Goal: Subscribe to service/newsletter

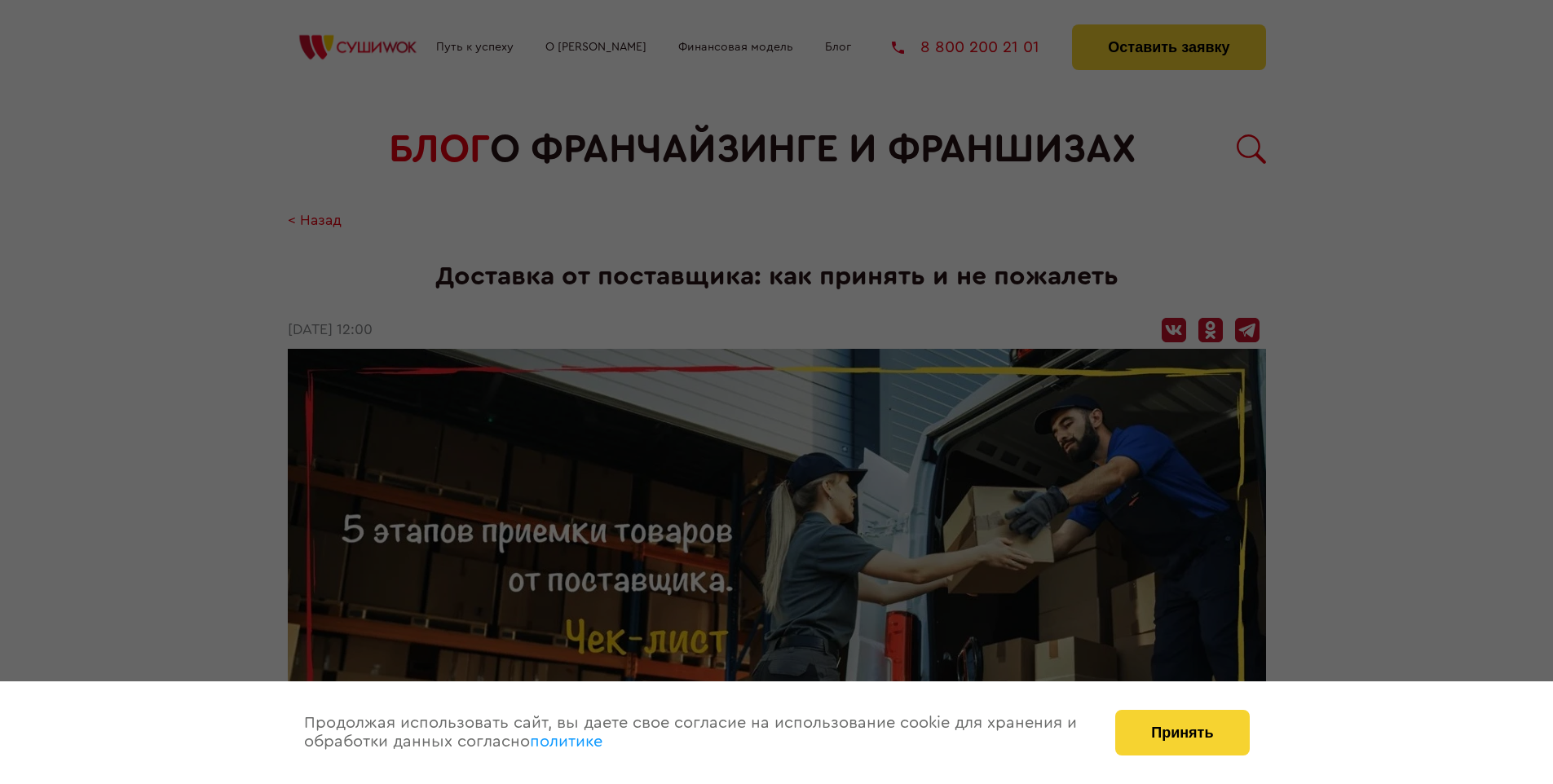
scroll to position [1960, 0]
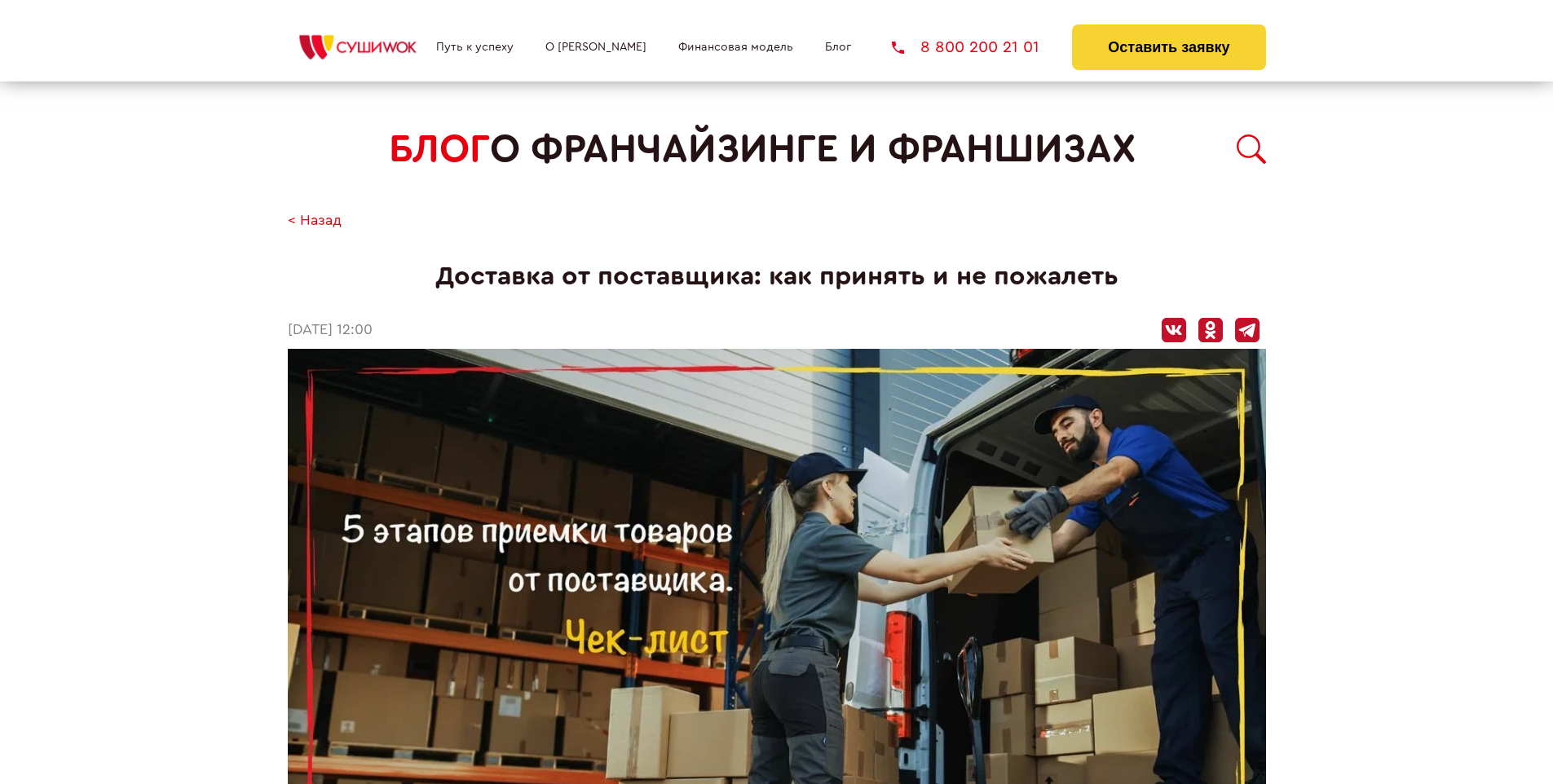
scroll to position [1960, 0]
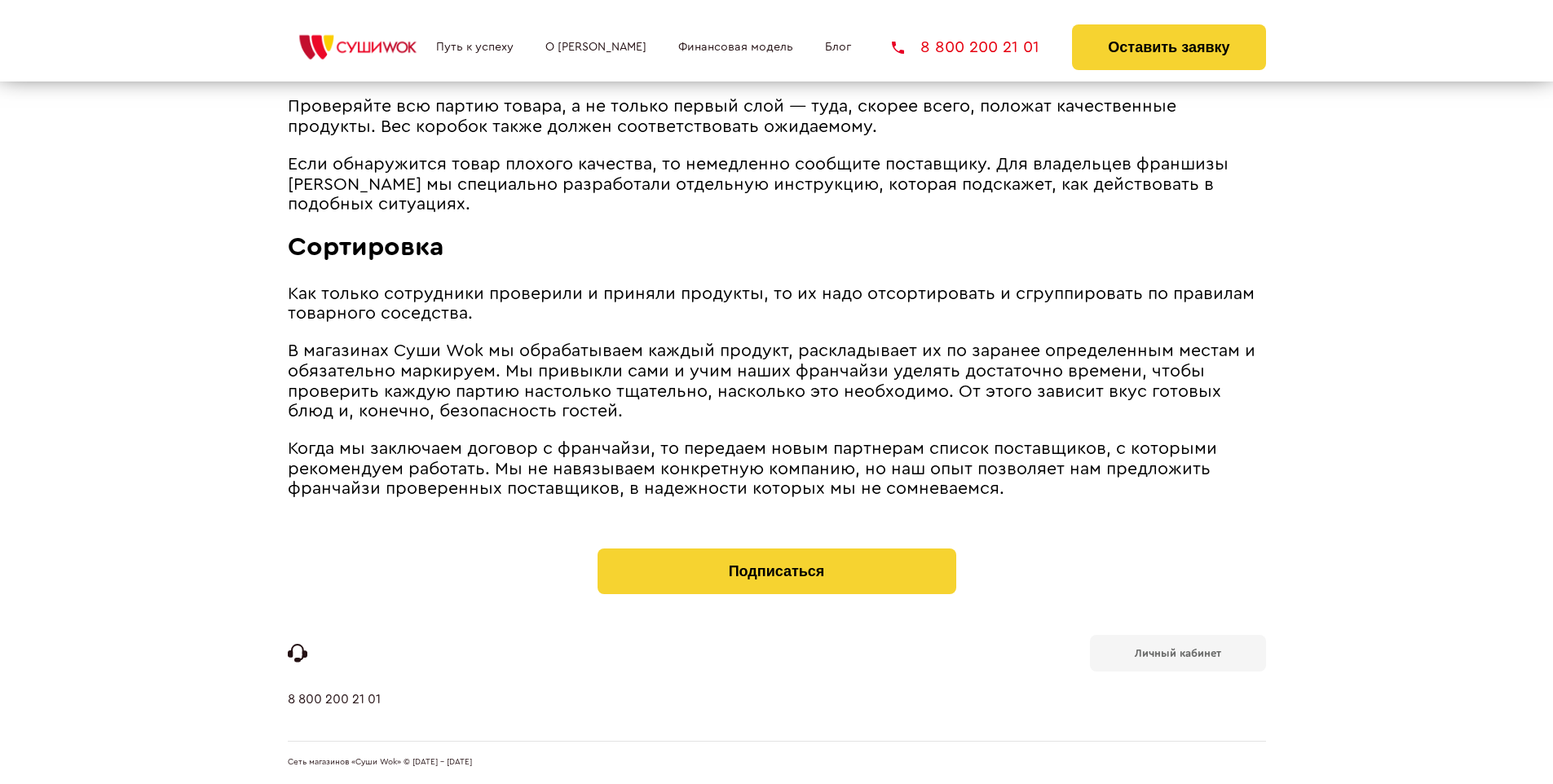
click at [1177, 652] on b "Личный кабинет" at bounding box center [1178, 653] width 86 height 10
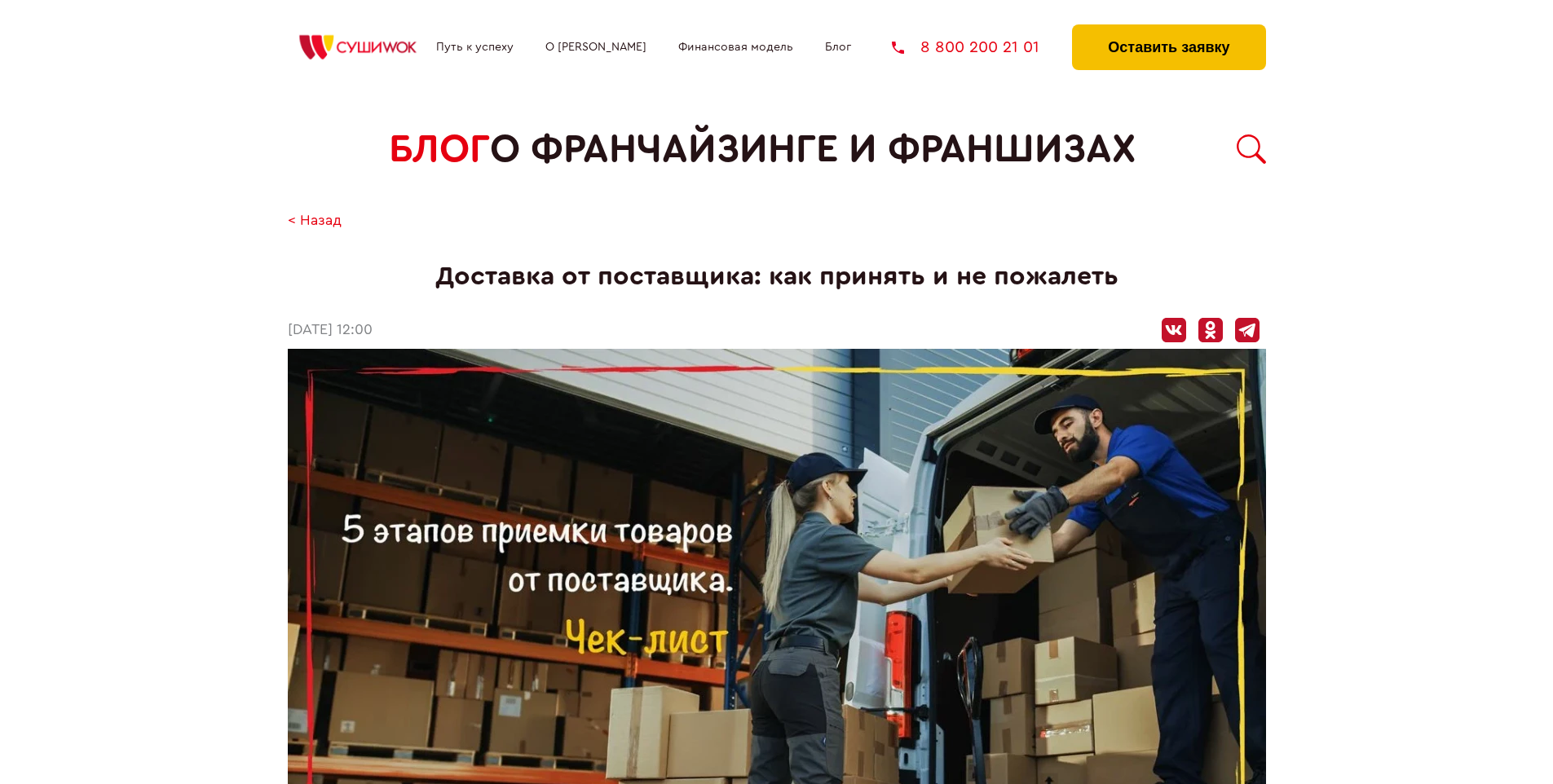
click at [1168, 28] on button "Оставить заявку" at bounding box center [1168, 47] width 193 height 46
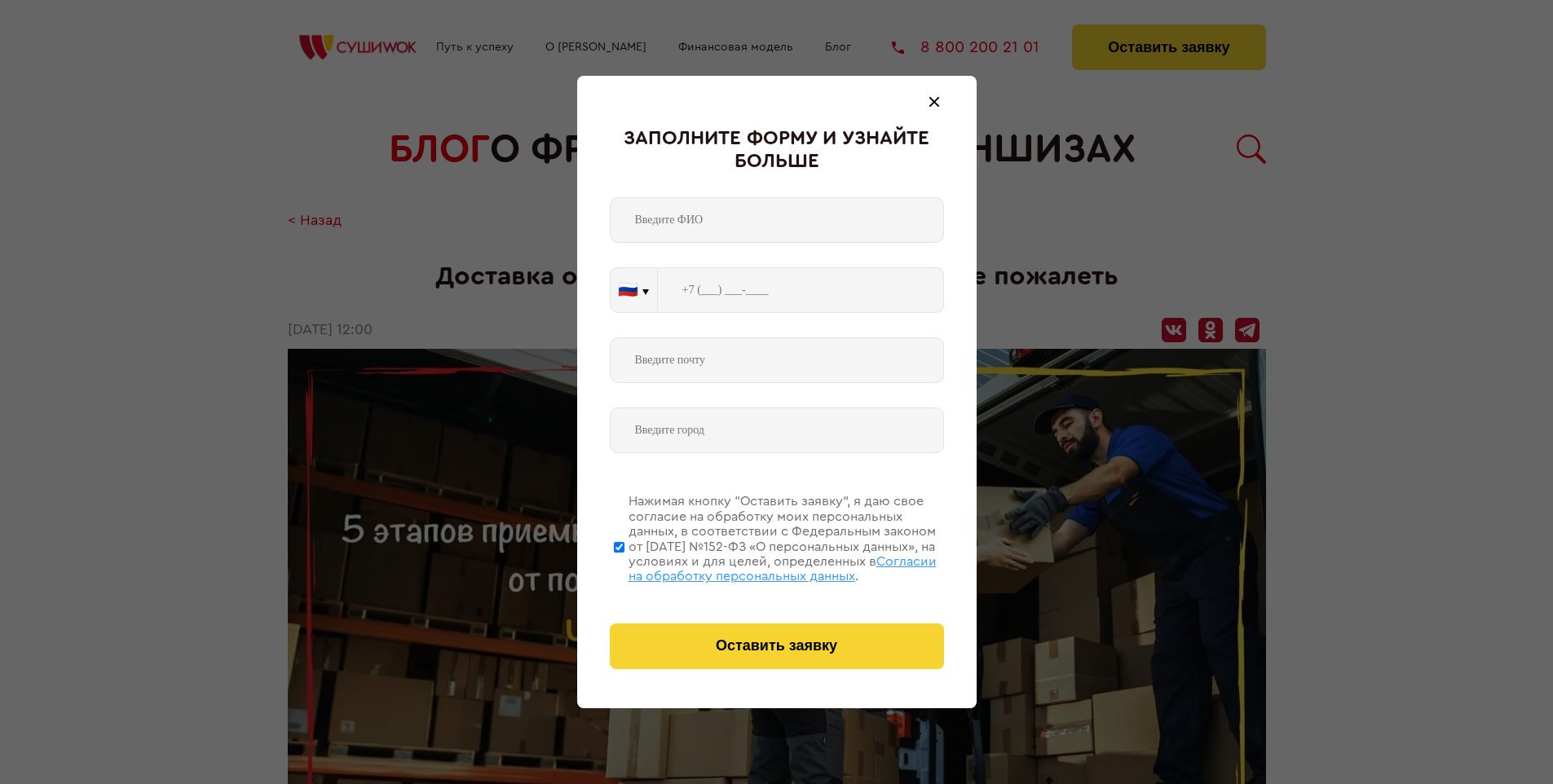
click at [756, 567] on span "Согласии на обработку персональных данных" at bounding box center [782, 568] width 308 height 28
click at [625, 567] on input "Нажимая кнопку “Оставить заявку”, я даю свое согласие на обработку моих персона…" at bounding box center [619, 546] width 10 height 130
checkbox input "false"
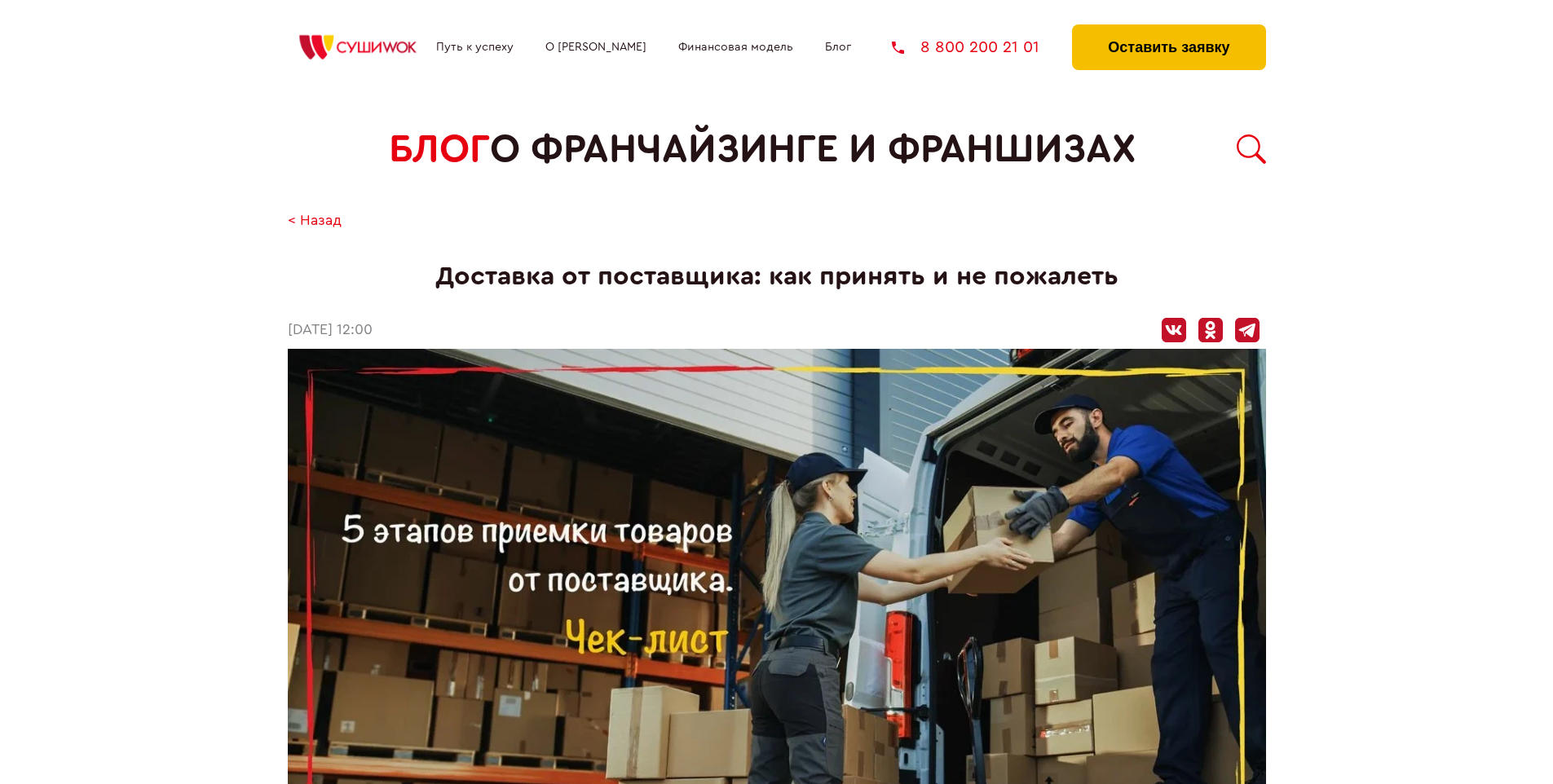
click at [1168, 28] on button "Оставить заявку" at bounding box center [1168, 47] width 193 height 46
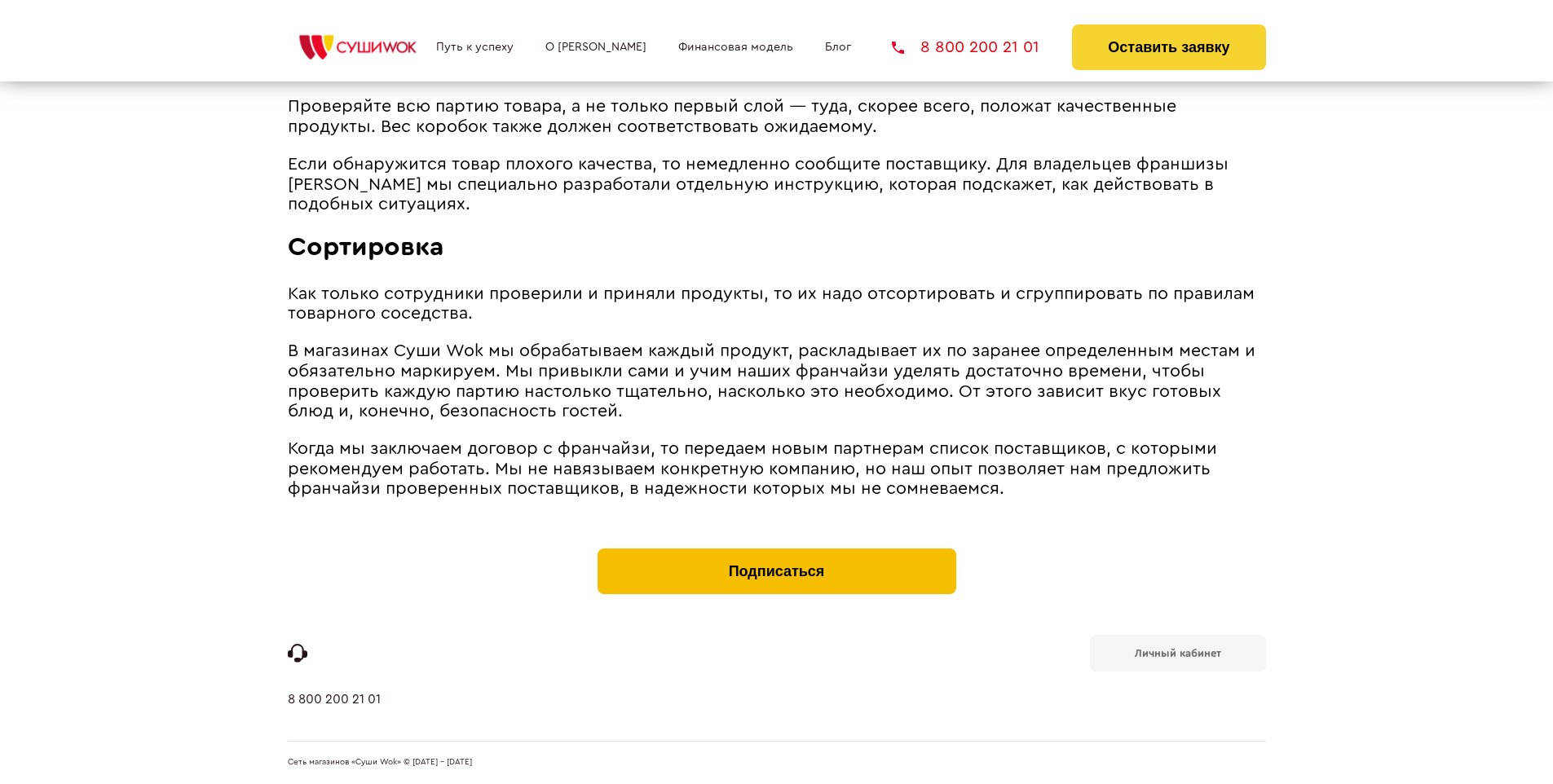
click at [776, 553] on button "Подписаться" at bounding box center [777, 571] width 359 height 46
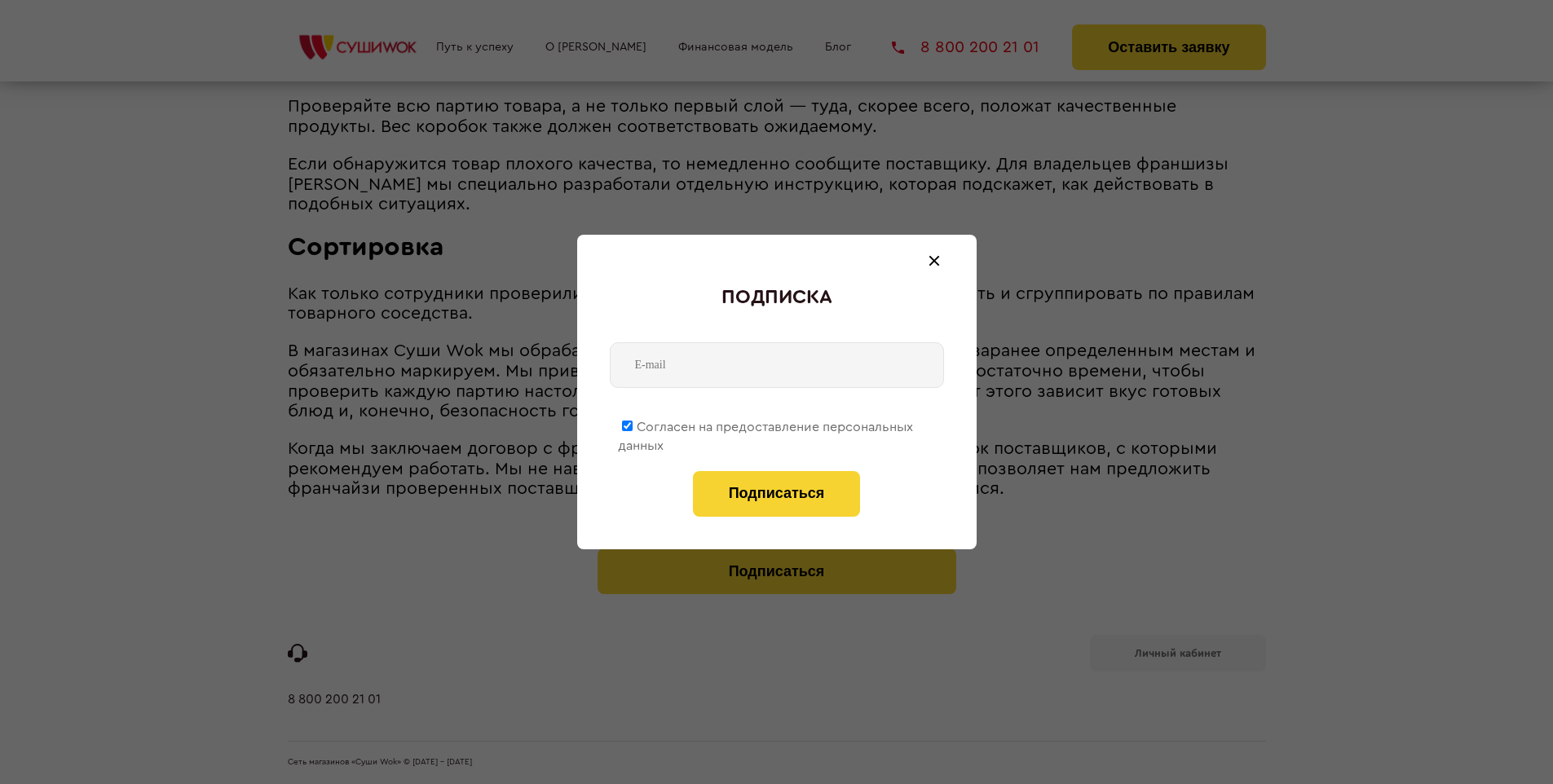
click at [766, 423] on span "Согласен на предоставление персональных данных" at bounding box center [765, 436] width 295 height 32
click at [632, 423] on input "Согласен на предоставление персональных данных" at bounding box center [627, 426] width 10 height 10
checkbox input "false"
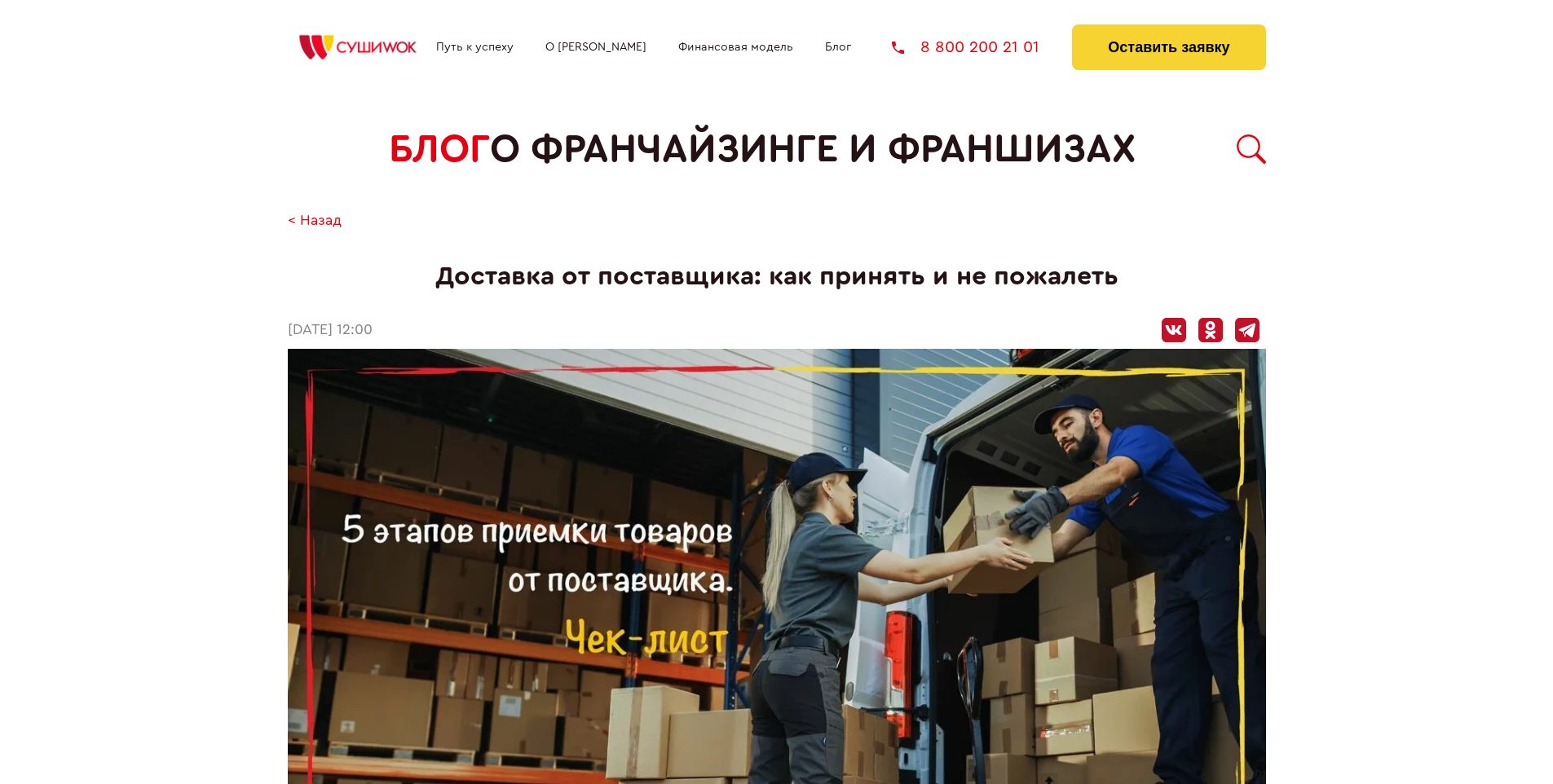
scroll to position [1960, 0]
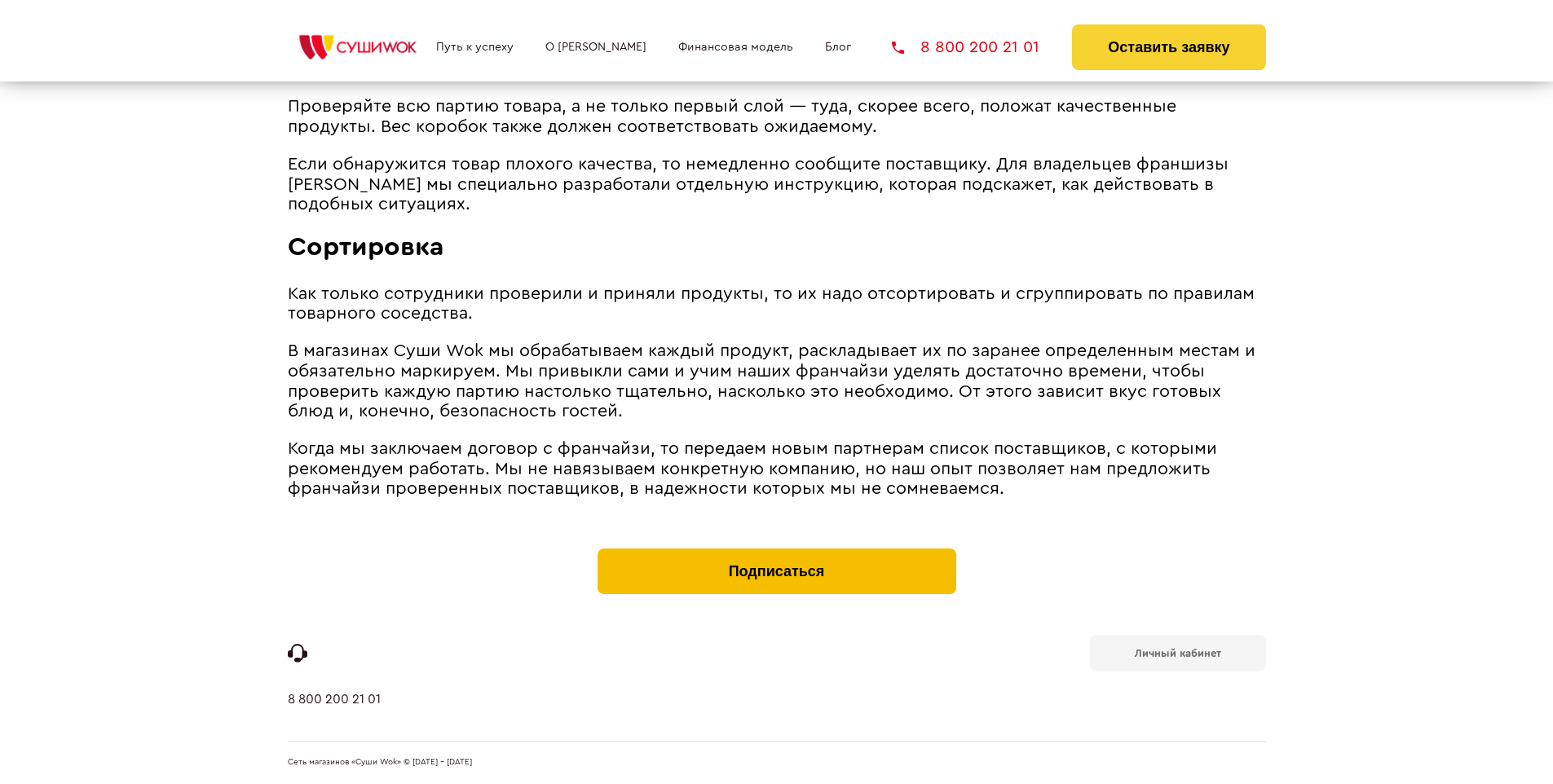
click at [776, 553] on button "Подписаться" at bounding box center [777, 571] width 359 height 46
